Goal: Understand site structure: Understand site structure

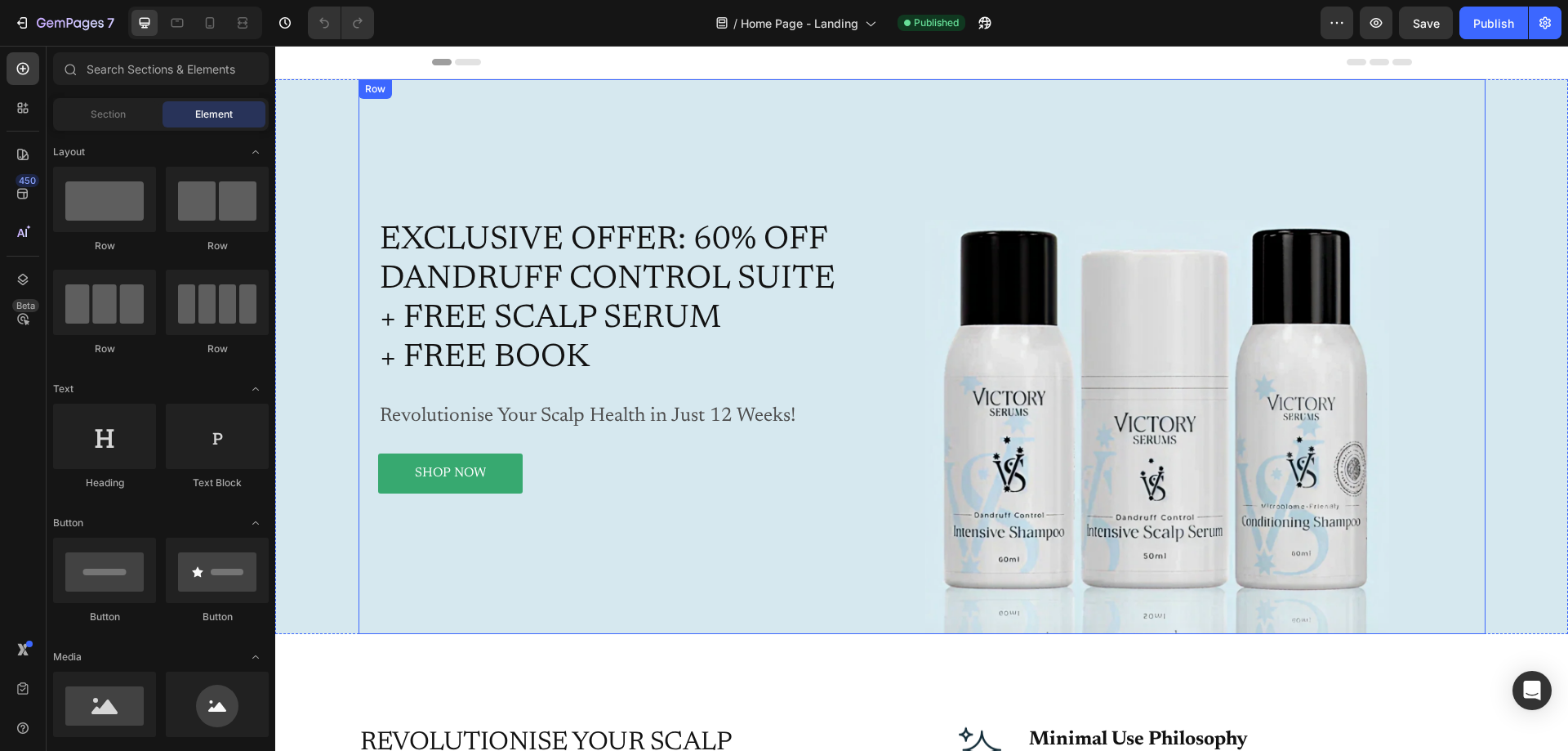
click at [901, 140] on div "Exclusive Offer: 60% Off Dandruff Control Suite + Free Scalp Serum + Free BOOK …" at bounding box center [921, 357] width 1127 height 555
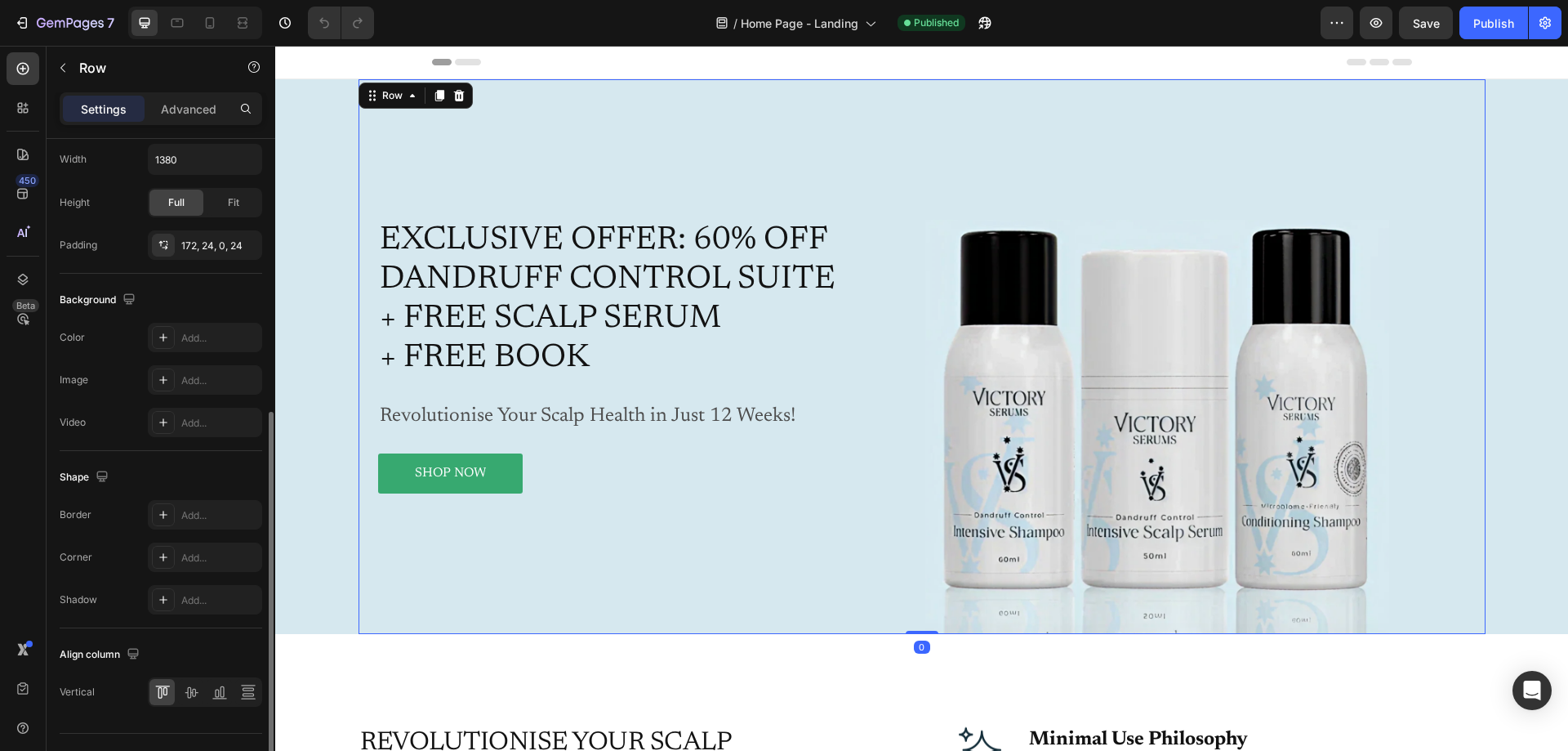
scroll to position [525, 0]
